Goal: Check status: Check status

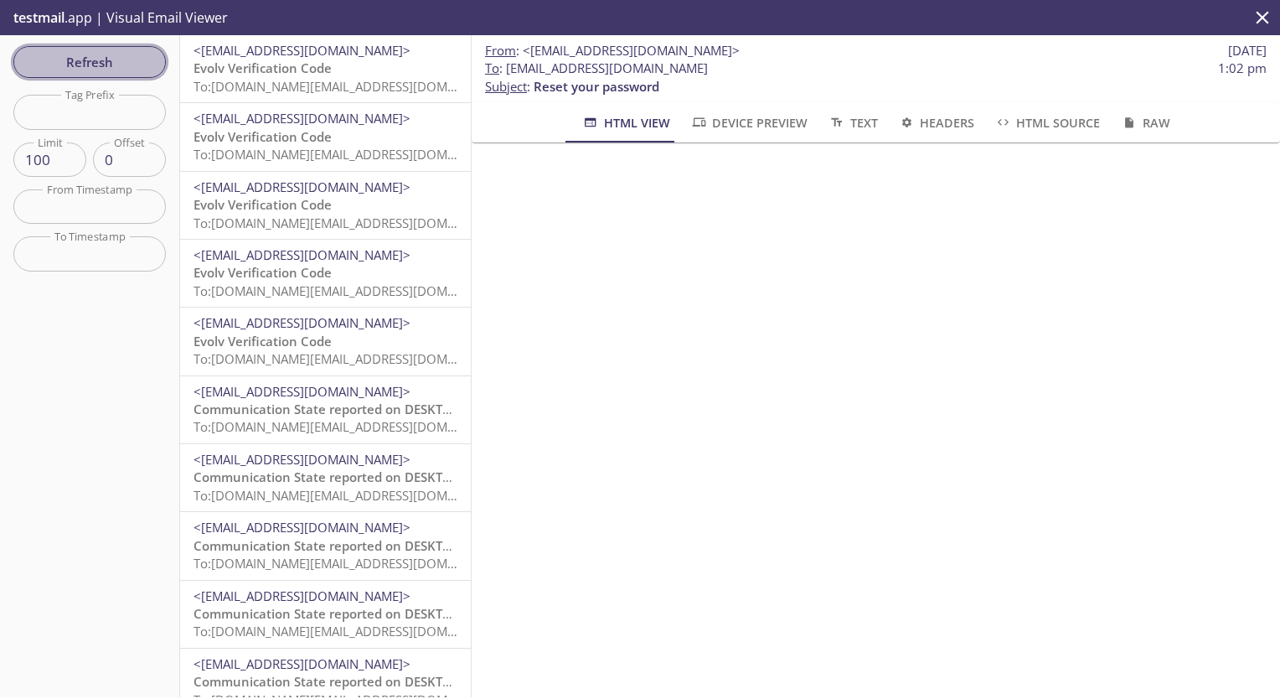
click at [40, 63] on span "Refresh" at bounding box center [90, 62] width 126 height 22
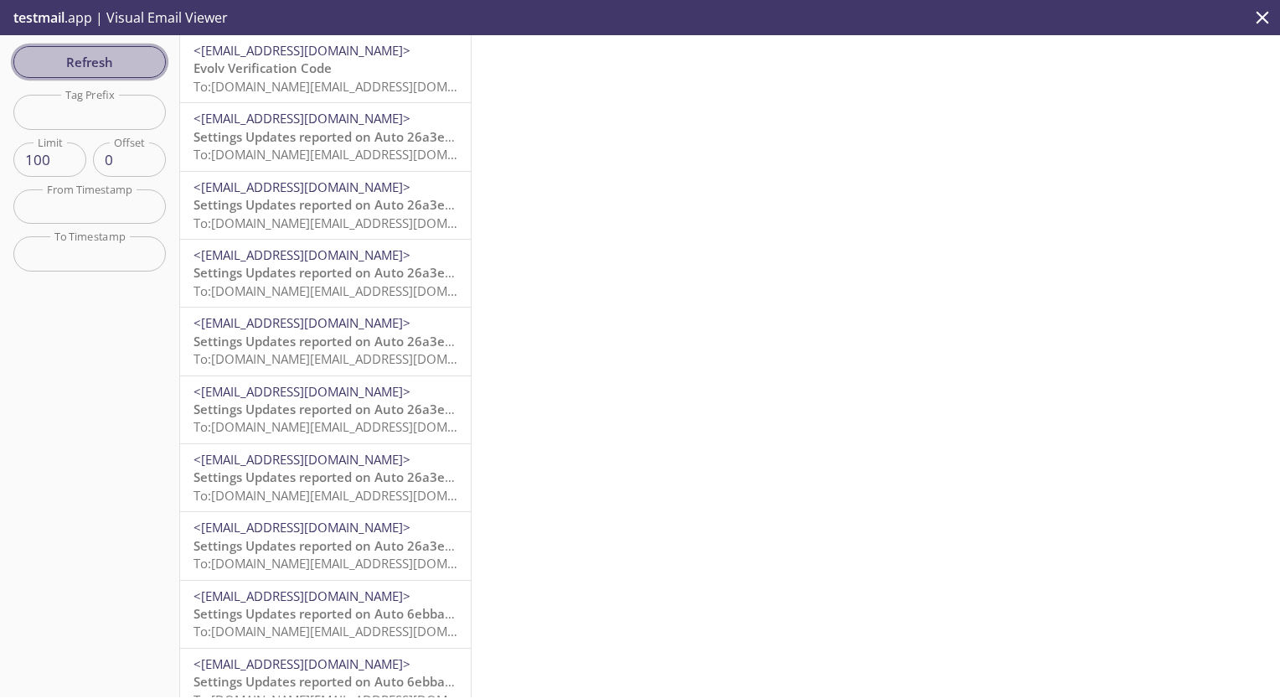
click at [136, 59] on span "Refresh" at bounding box center [90, 62] width 126 height 22
click at [275, 80] on span "To: [EMAIL_ADDRESS][DOMAIN_NAME]" at bounding box center [302, 86] width 219 height 17
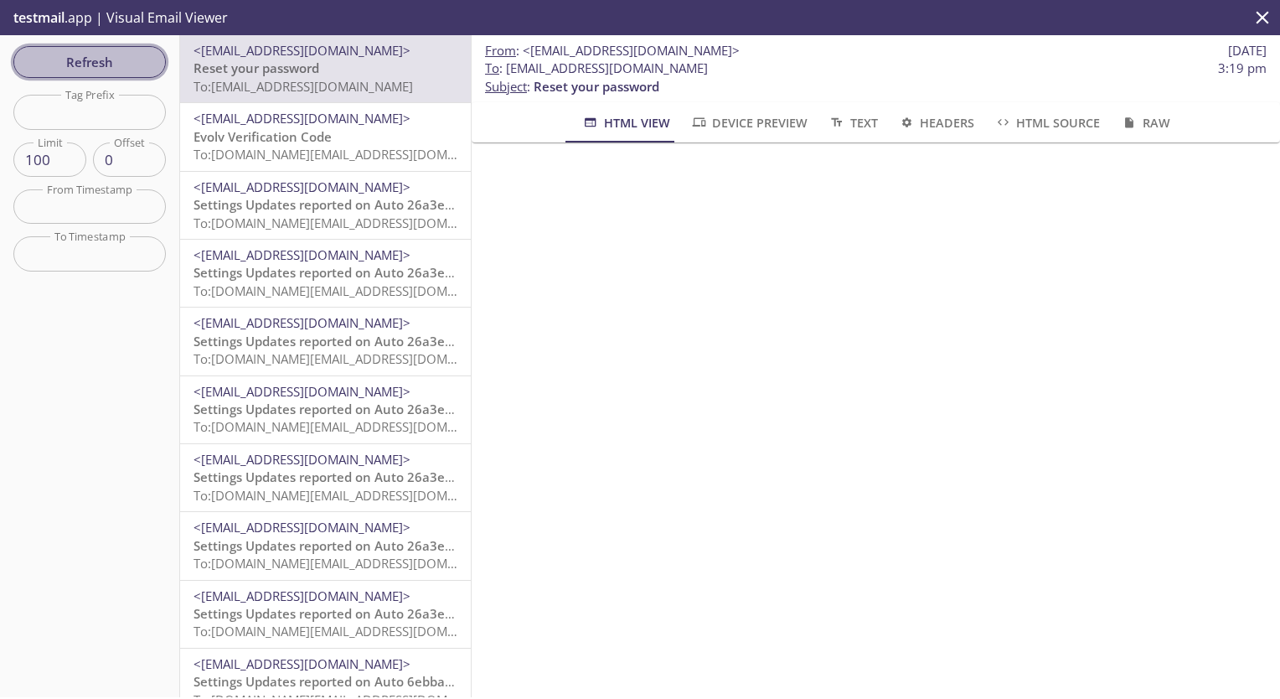
click at [111, 57] on span "Refresh" at bounding box center [90, 62] width 126 height 22
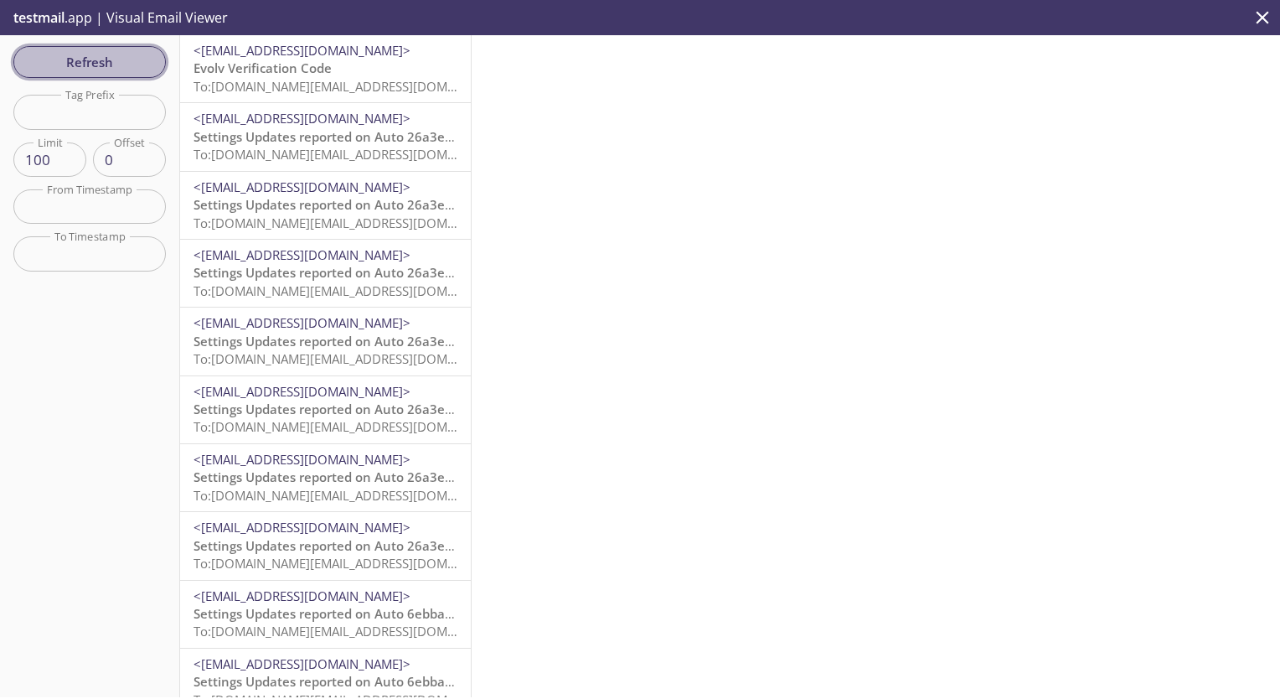
click at [147, 59] on span "Refresh" at bounding box center [90, 62] width 126 height 22
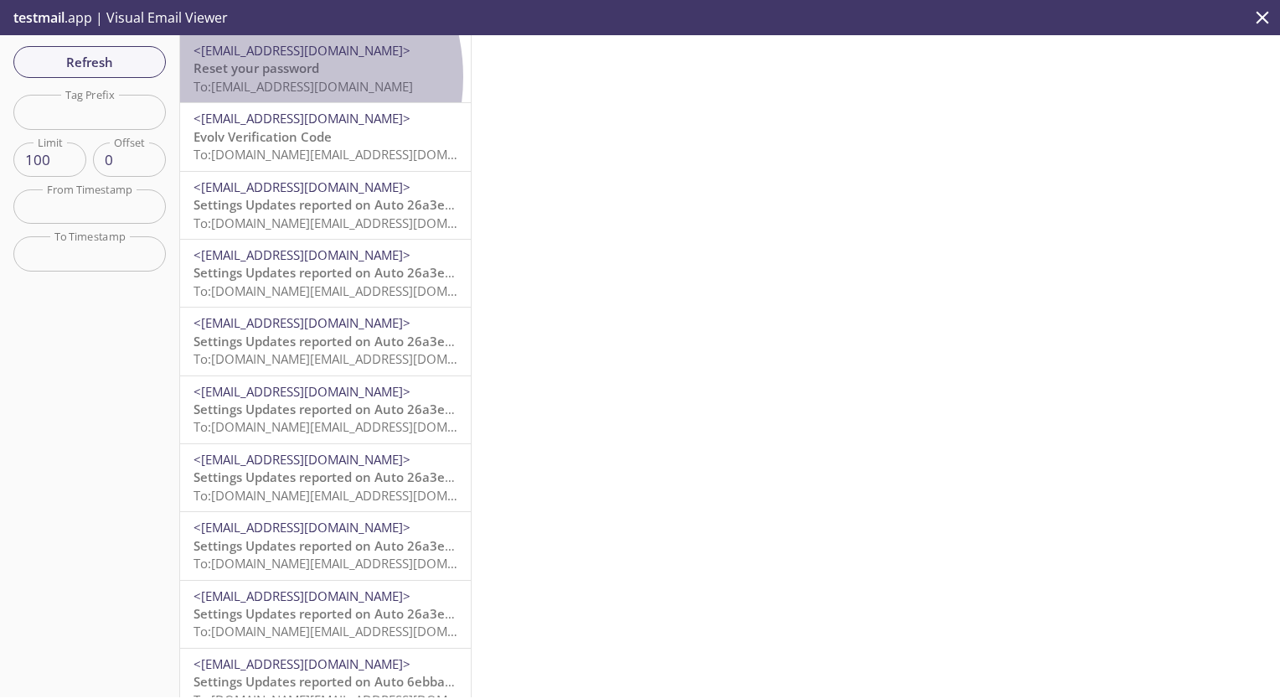
click at [262, 78] on span "To: [EMAIL_ADDRESS][DOMAIN_NAME]" at bounding box center [302, 86] width 219 height 17
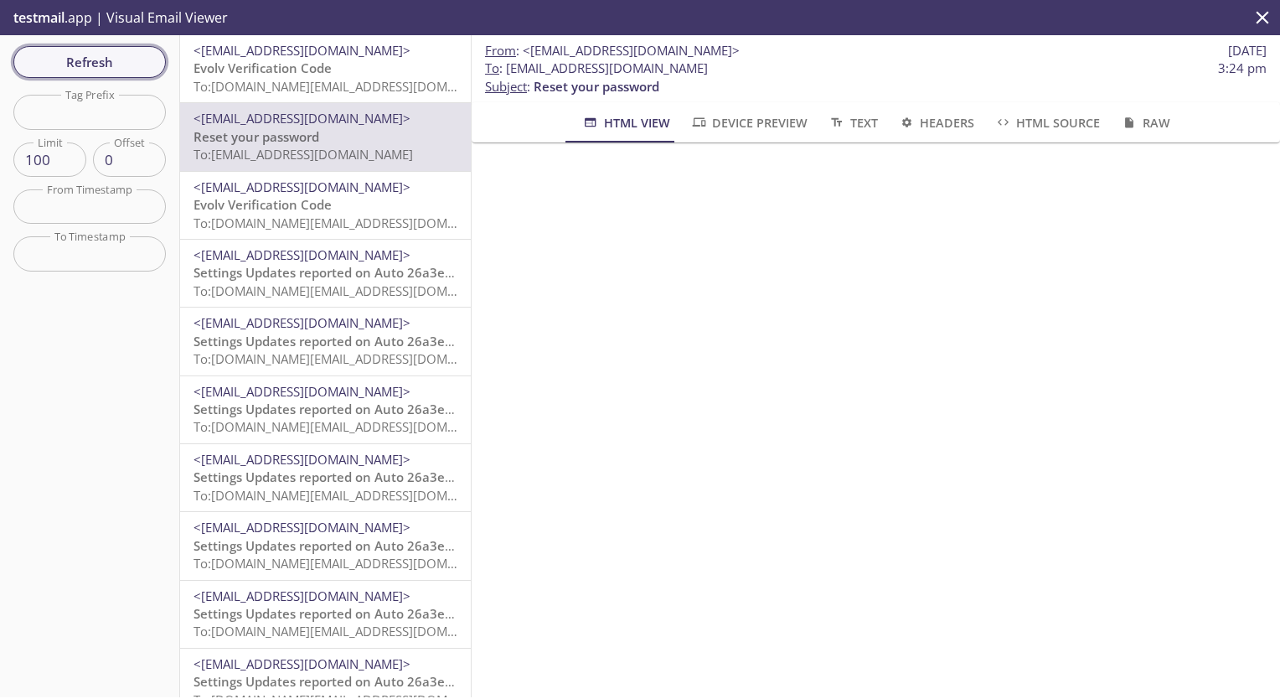
click at [111, 55] on span "Refresh" at bounding box center [90, 62] width 126 height 22
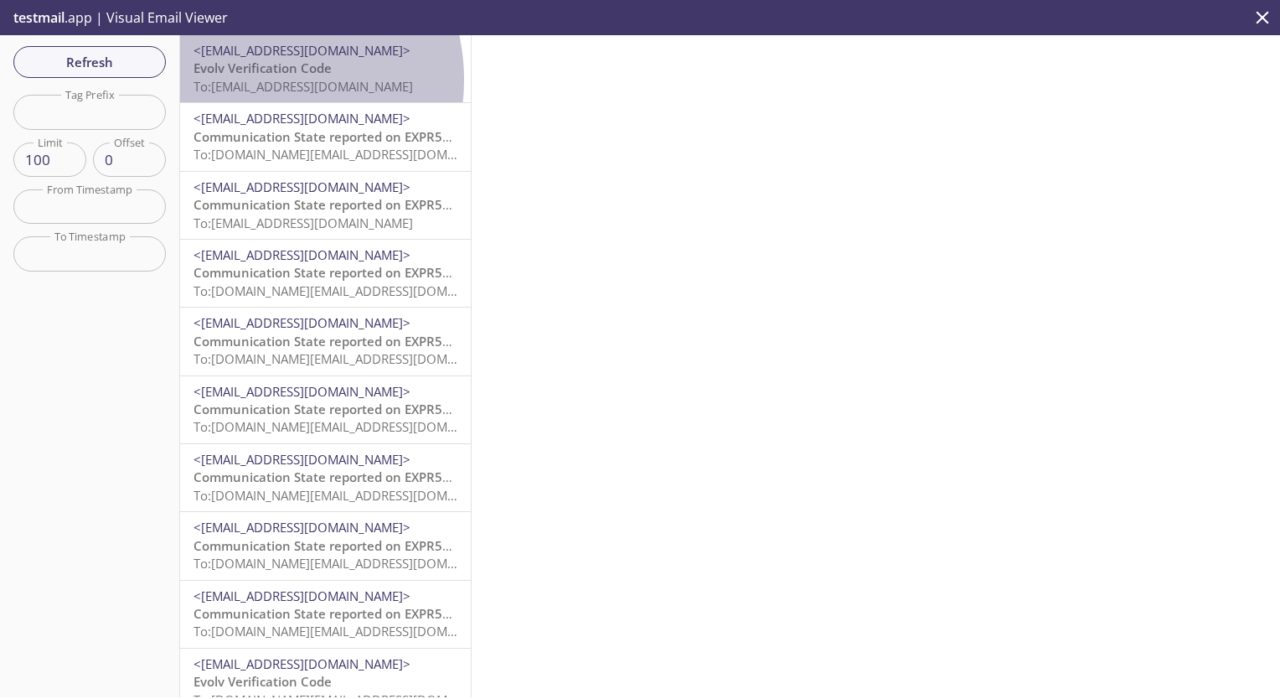
click at [256, 80] on span "To: [EMAIL_ADDRESS][DOMAIN_NAME]" at bounding box center [302, 86] width 219 height 17
